Goal: Task Accomplishment & Management: Complete application form

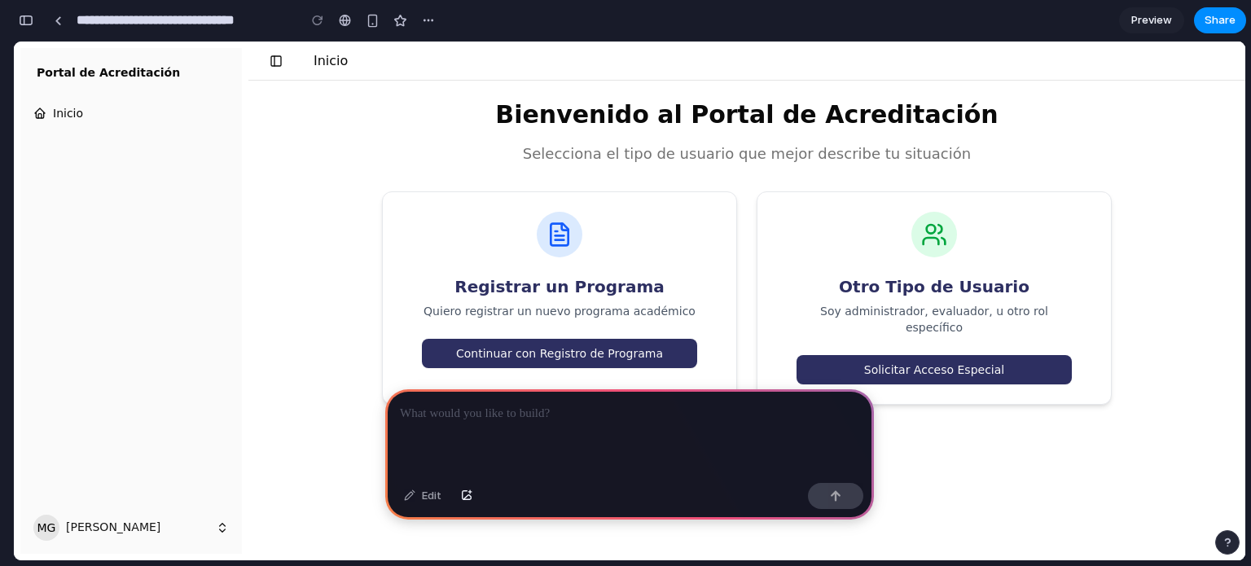
click at [327, 59] on h1 "Inicio" at bounding box center [331, 61] width 34 height 20
click at [86, 117] on link "Inicio" at bounding box center [131, 113] width 208 height 26
click at [551, 342] on button "Continuar con Registro de Programa" at bounding box center [559, 353] width 275 height 29
click at [585, 357] on button "Continuar con Registro de Programa" at bounding box center [559, 353] width 275 height 29
click at [874, 355] on button "Solicitar Acceso Especial" at bounding box center [933, 369] width 275 height 29
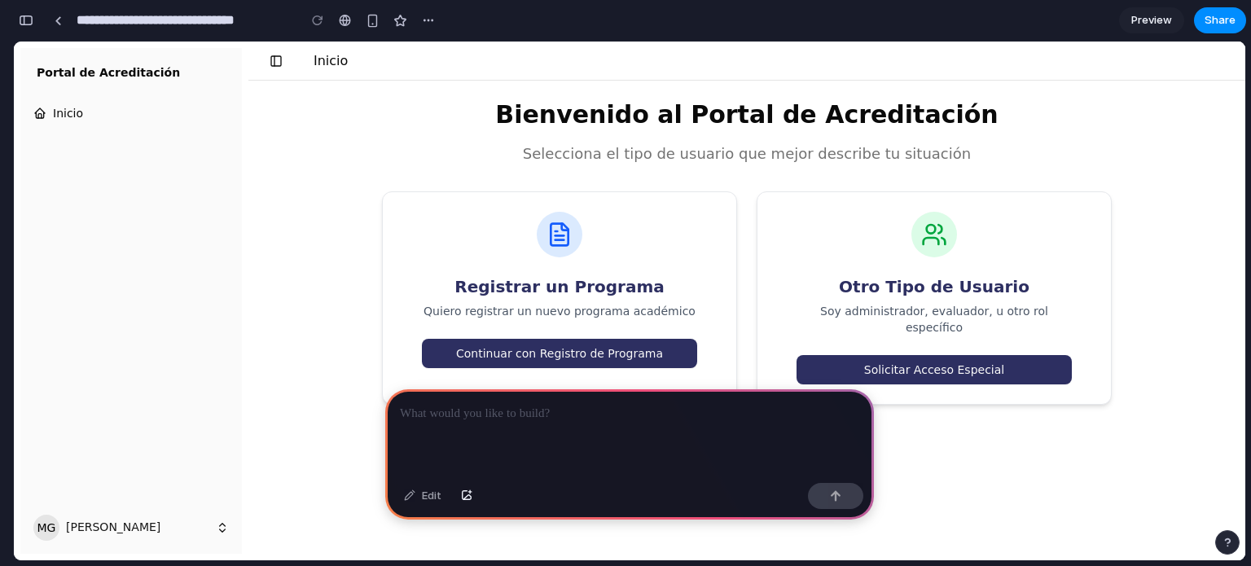
click at [875, 355] on button "Solicitar Acceso Especial" at bounding box center [933, 369] width 275 height 29
click at [528, 393] on div at bounding box center [629, 432] width 489 height 87
drag, startPoint x: 524, startPoint y: 384, endPoint x: 414, endPoint y: 403, distance: 111.7
click at [530, 441] on div at bounding box center [629, 432] width 489 height 87
click at [305, 378] on div "Bienvenido al Portal de Acreditación Selecciona el tipo de usuario que mejor de…" at bounding box center [746, 253] width 997 height 344
